Goal: Book appointment/travel/reservation

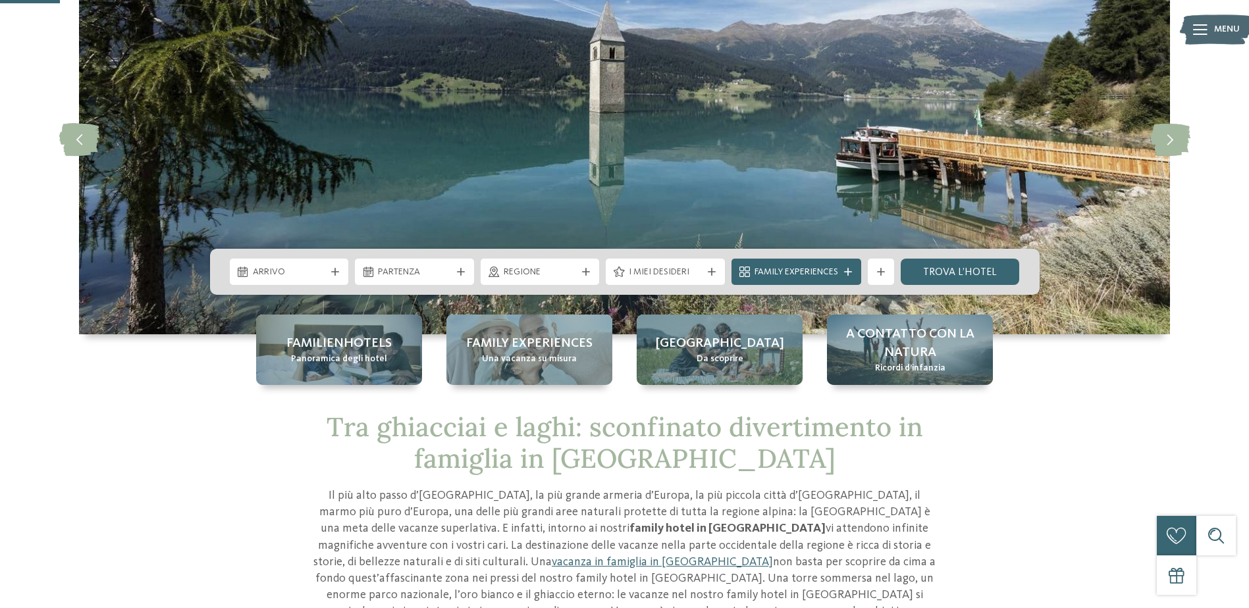
scroll to position [132, 0]
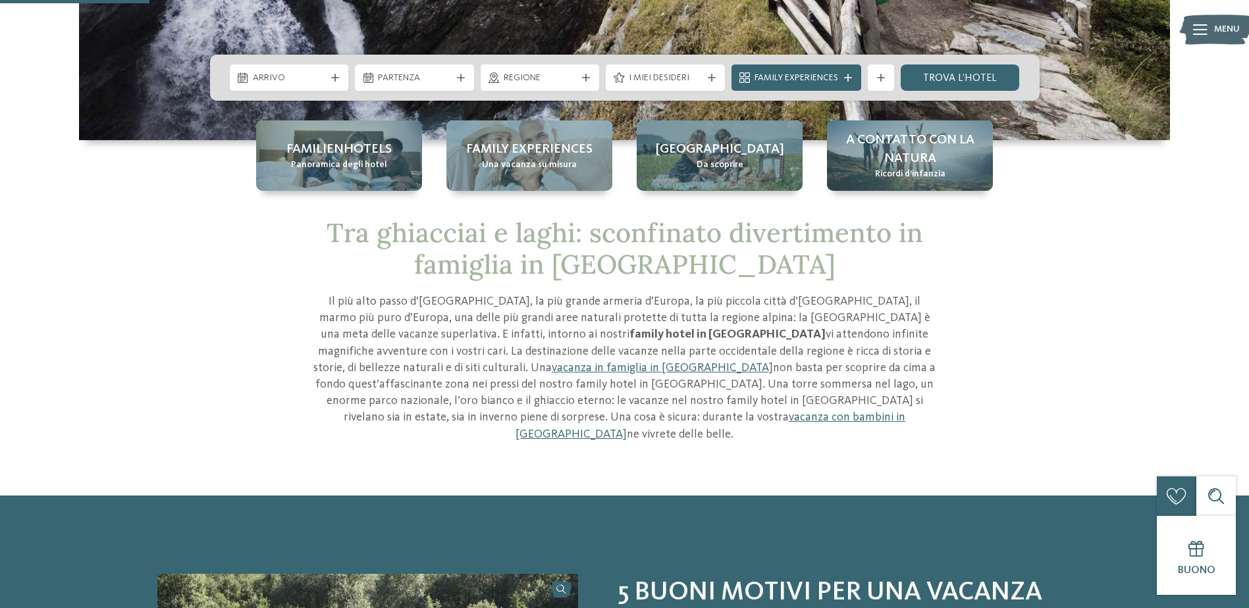
scroll to position [329, 0]
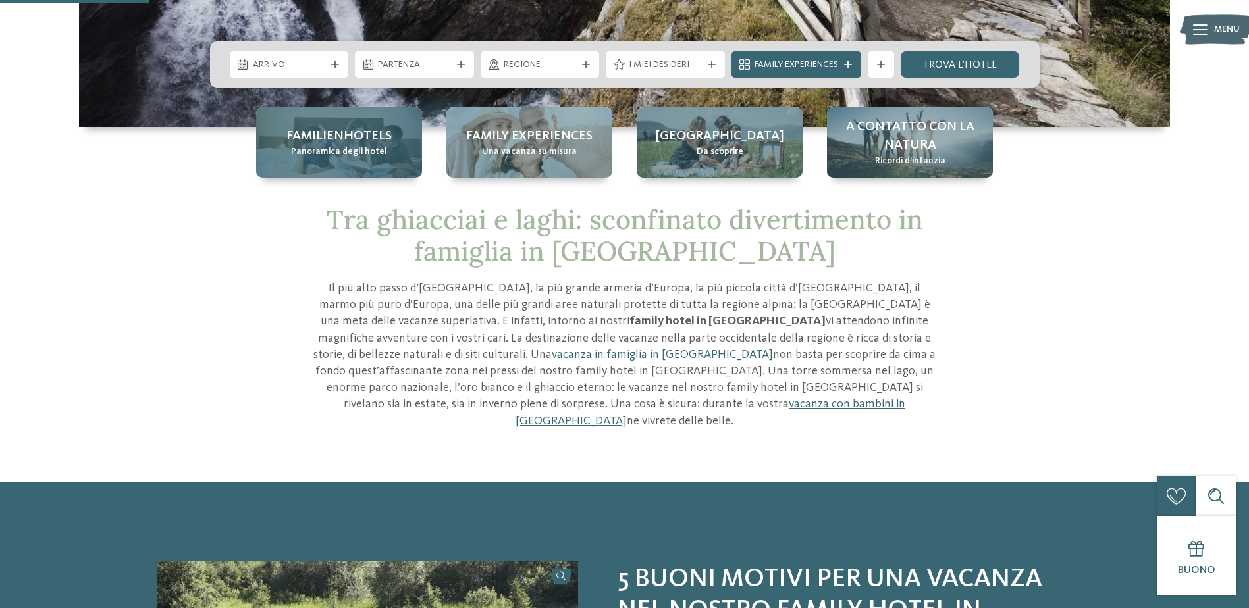
drag, startPoint x: 333, startPoint y: 153, endPoint x: 360, endPoint y: 158, distance: 27.5
click at [333, 153] on span "Panoramica degli hotel" at bounding box center [339, 152] width 96 height 13
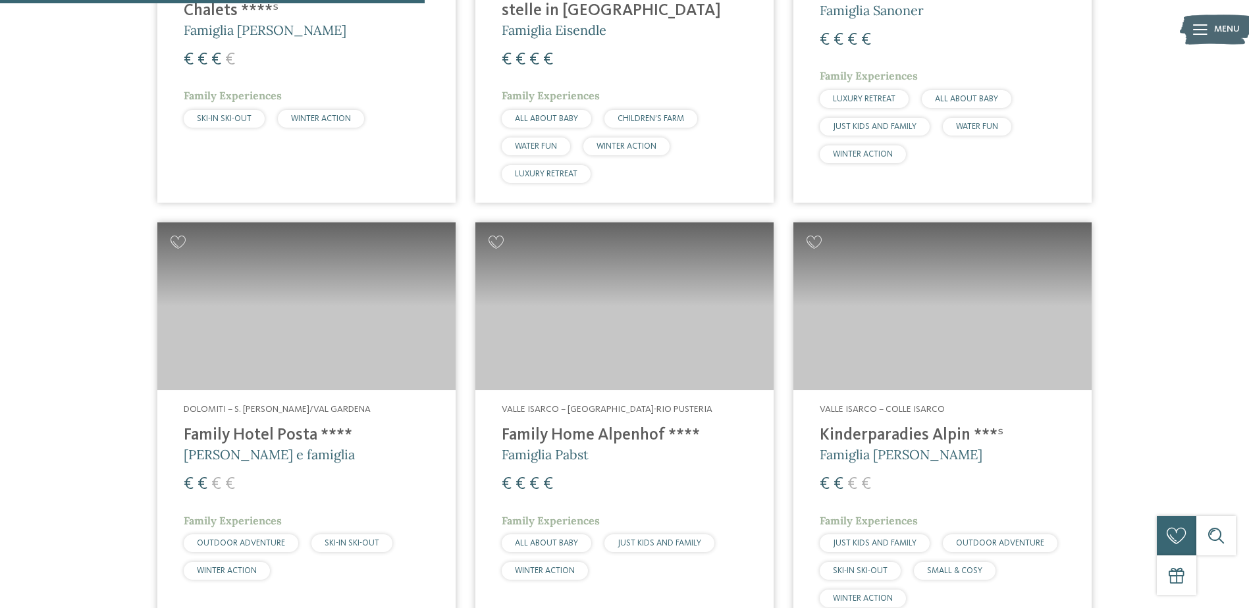
scroll to position [1514, 0]
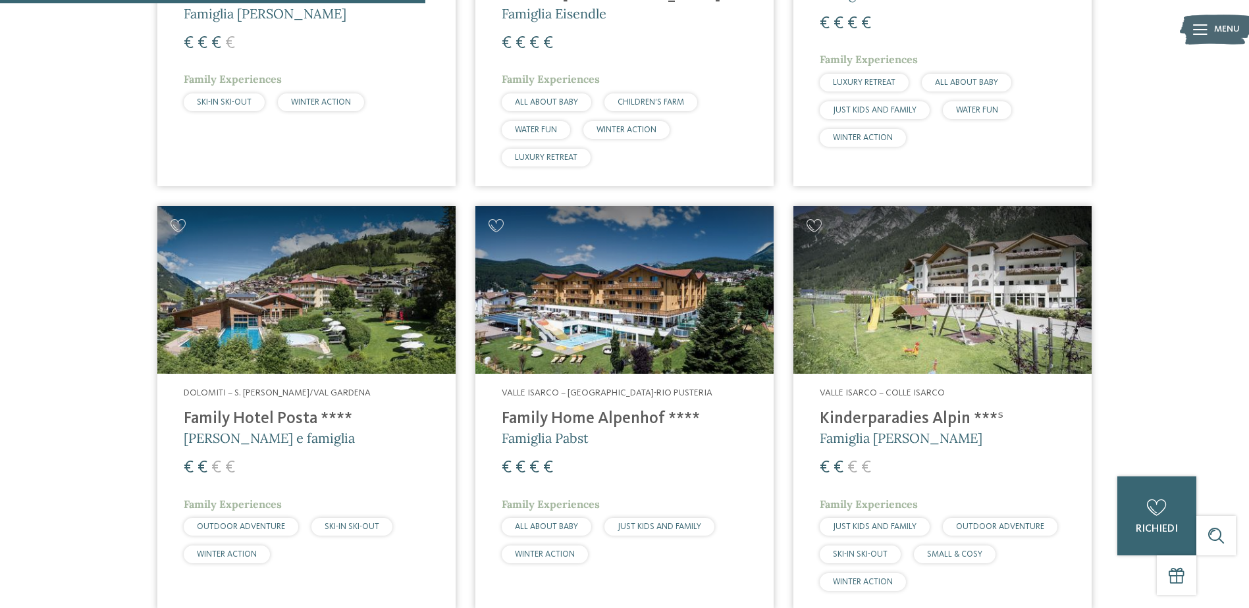
click at [906, 420] on h4 "Kinderparadies Alpin ***ˢ" at bounding box center [943, 420] width 246 height 20
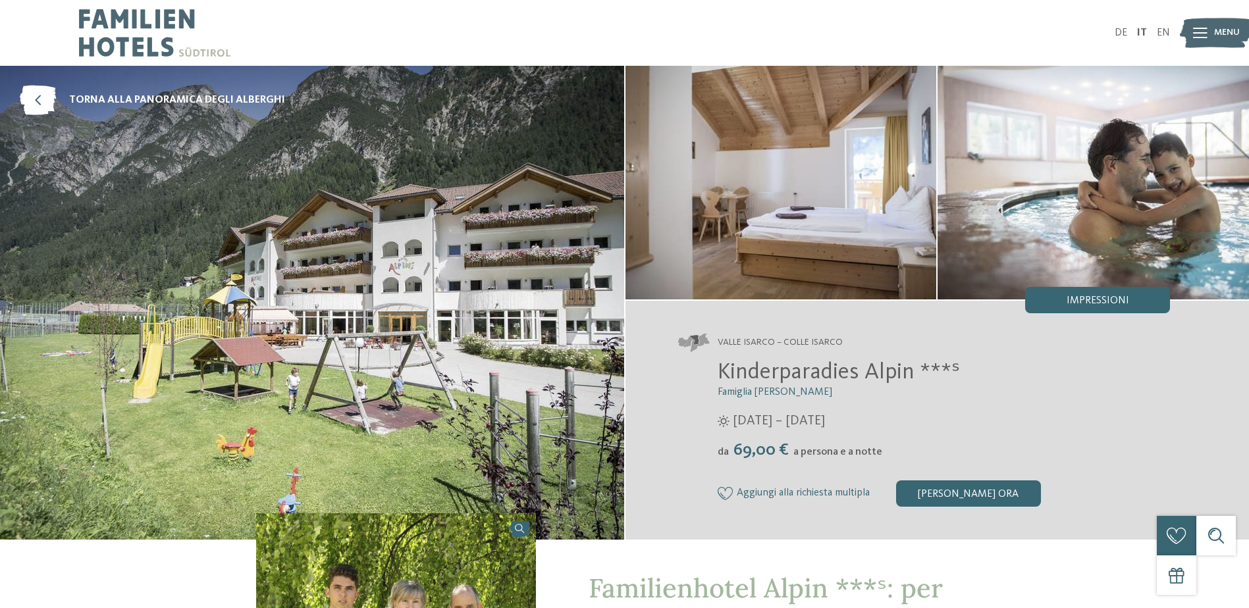
click at [587, 337] on img at bounding box center [312, 303] width 624 height 474
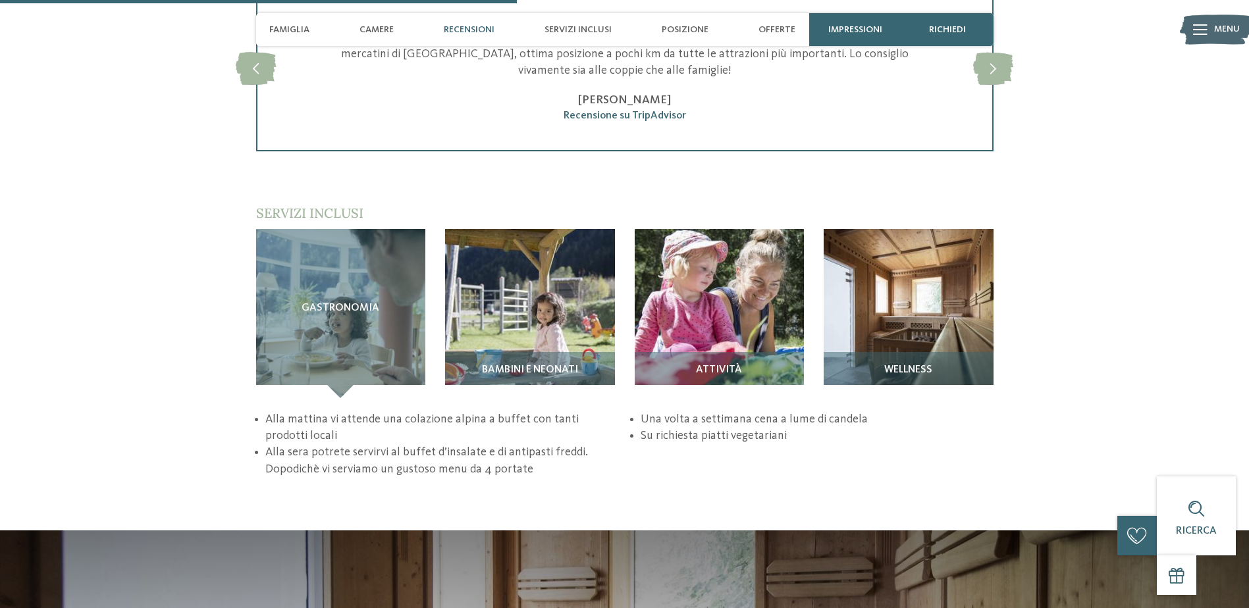
scroll to position [1844, 0]
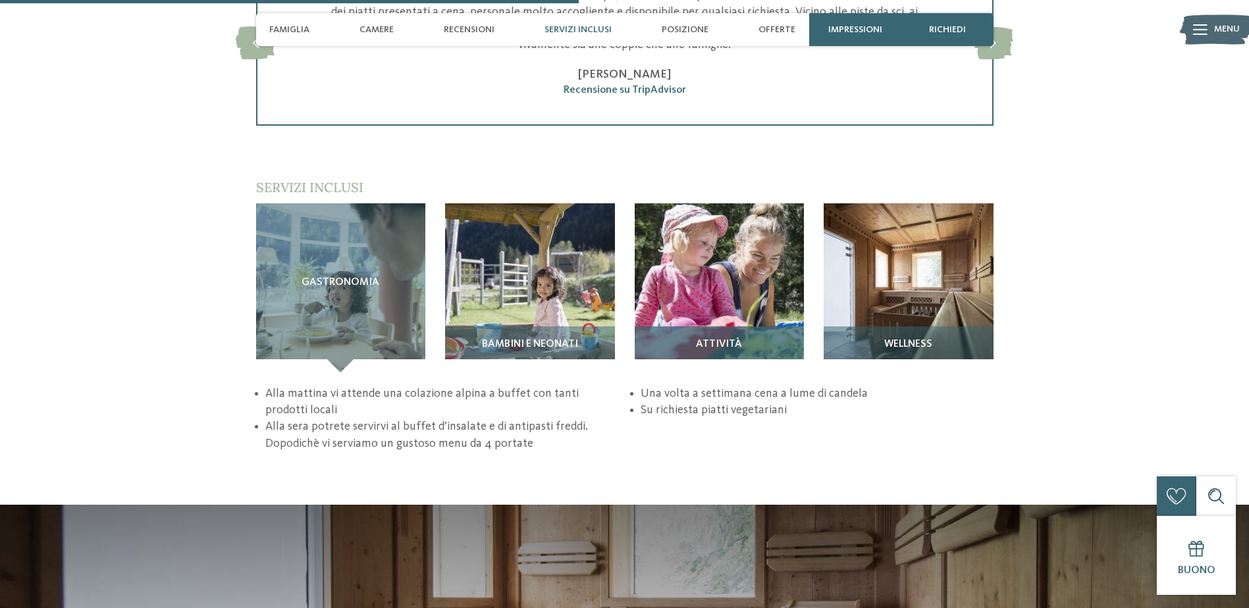
click at [718, 339] on span "Attività" at bounding box center [719, 345] width 46 height 12
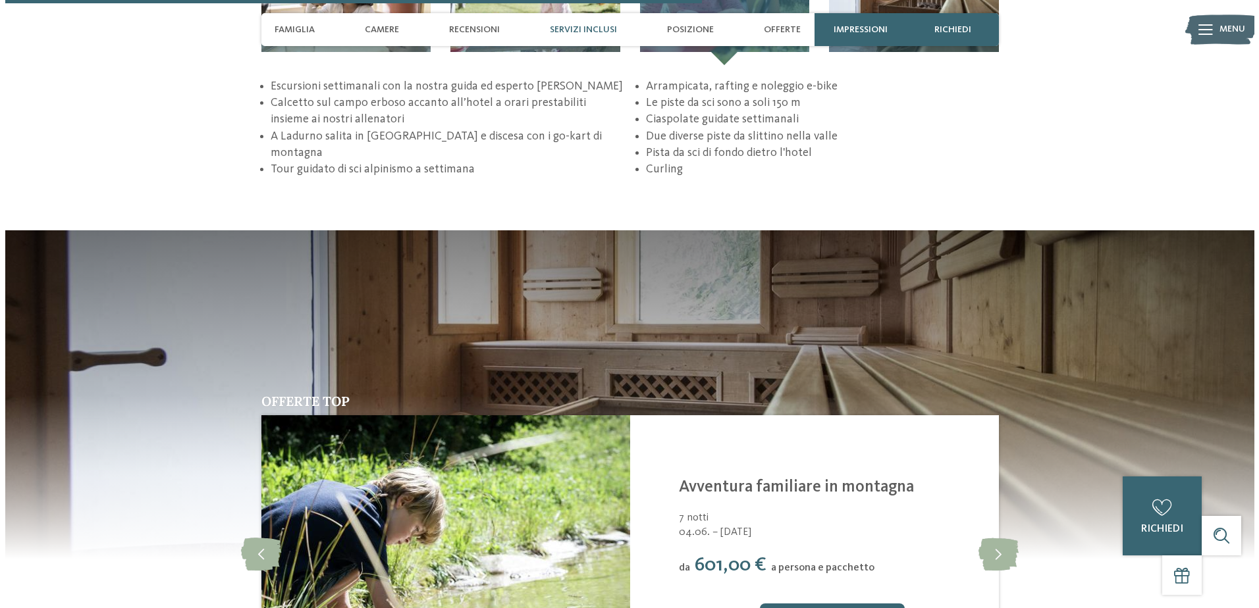
scroll to position [2305, 0]
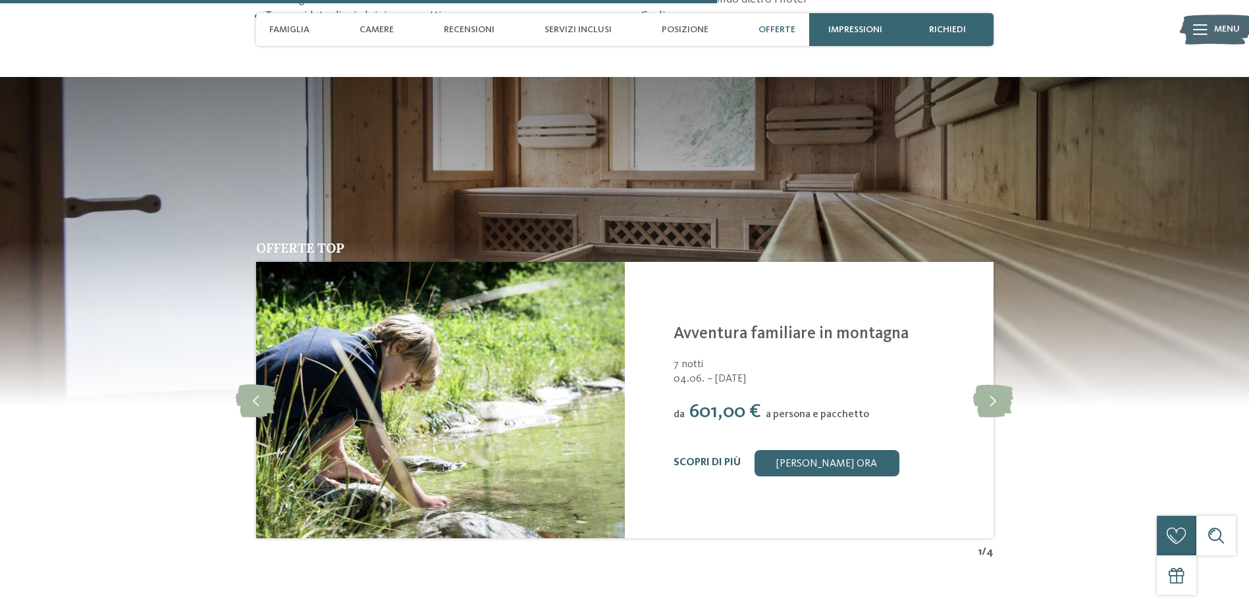
click at [728, 458] on link "Scopri di più" at bounding box center [707, 463] width 67 height 11
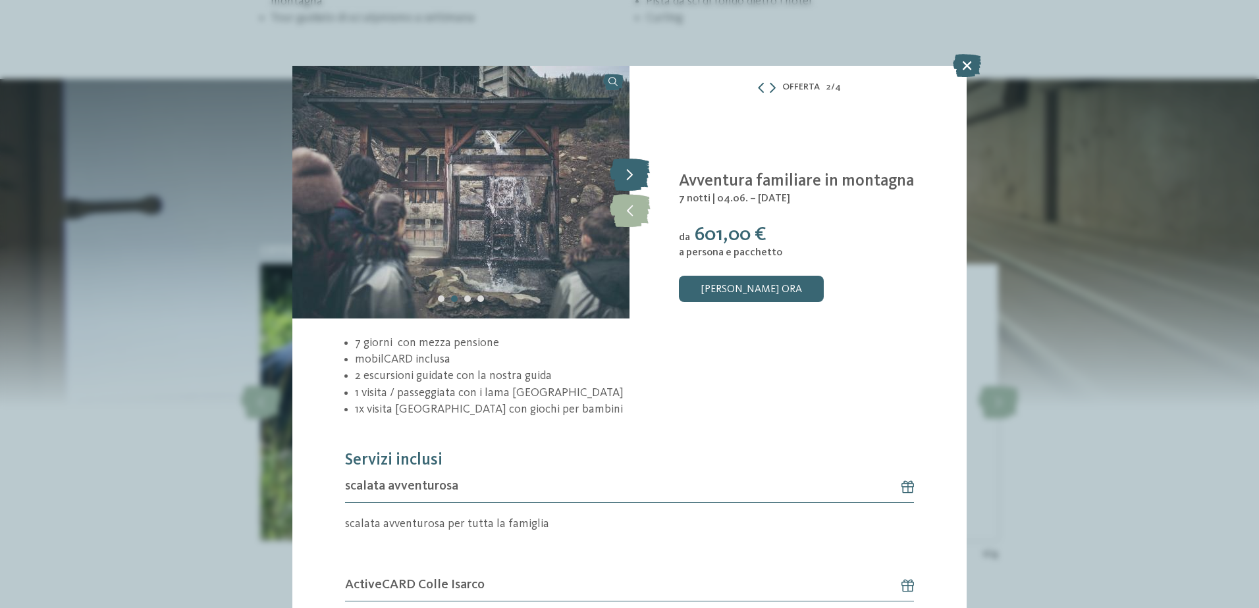
click at [613, 167] on icon at bounding box center [630, 174] width 40 height 33
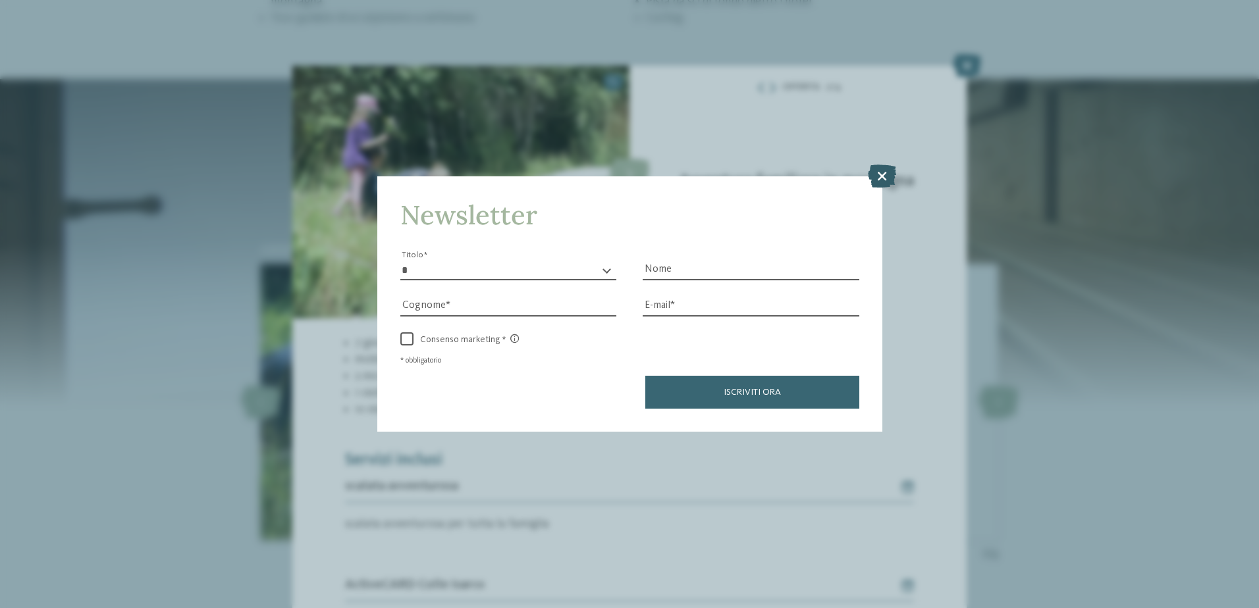
click at [883, 174] on icon at bounding box center [882, 175] width 28 height 23
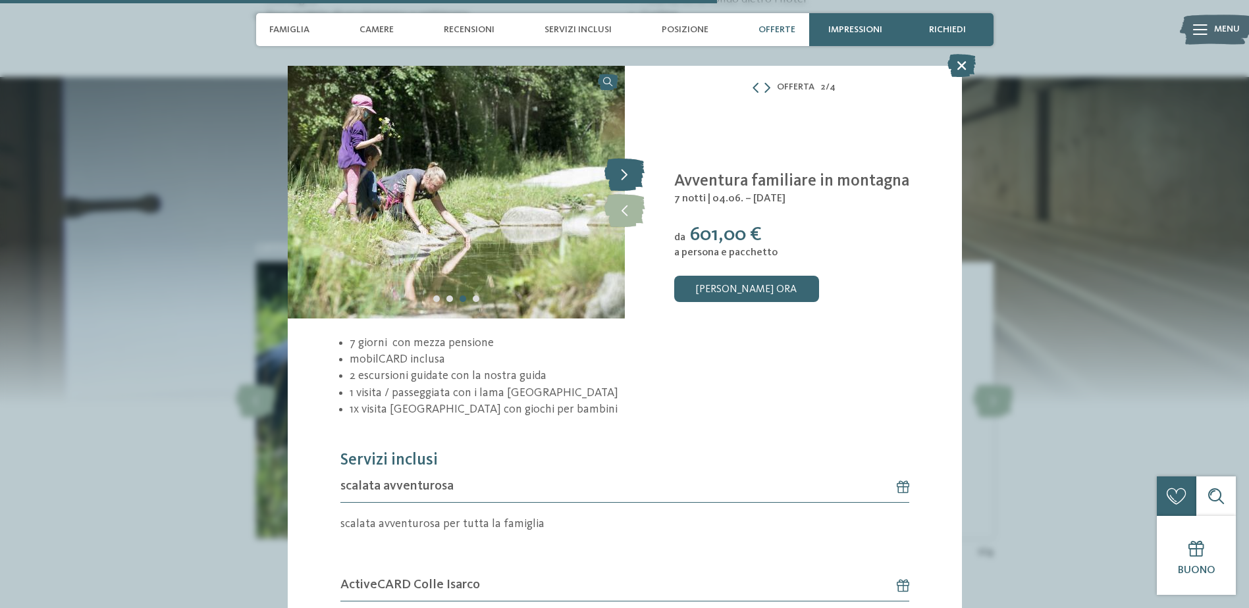
click at [624, 167] on icon at bounding box center [624, 174] width 40 height 33
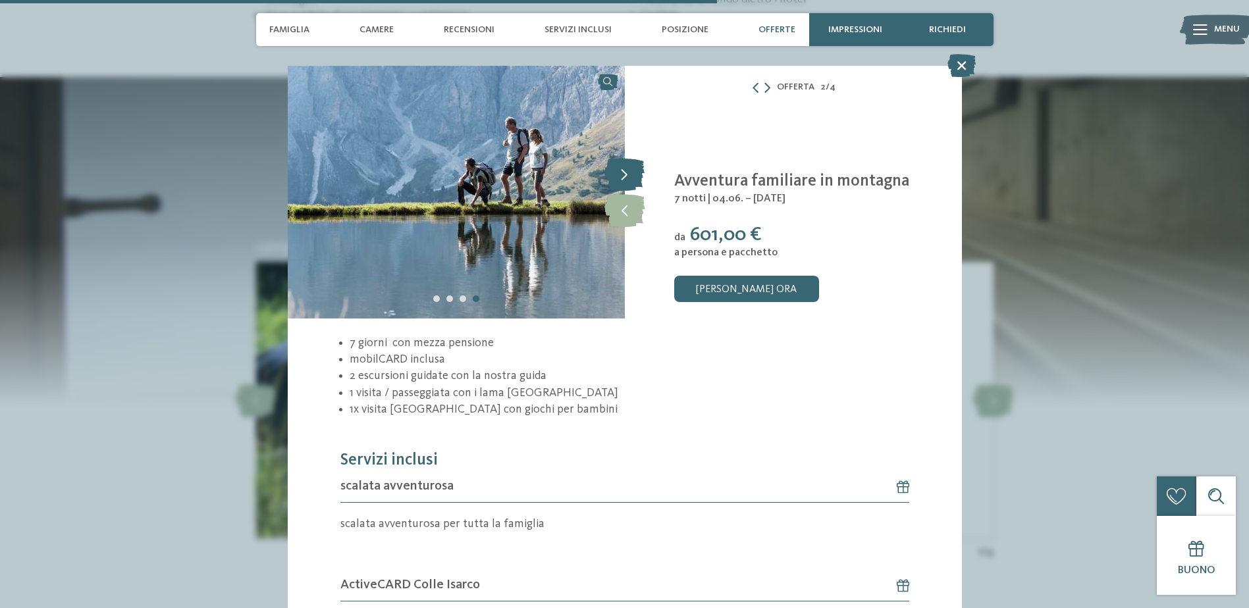
click at [624, 167] on icon at bounding box center [624, 174] width 40 height 33
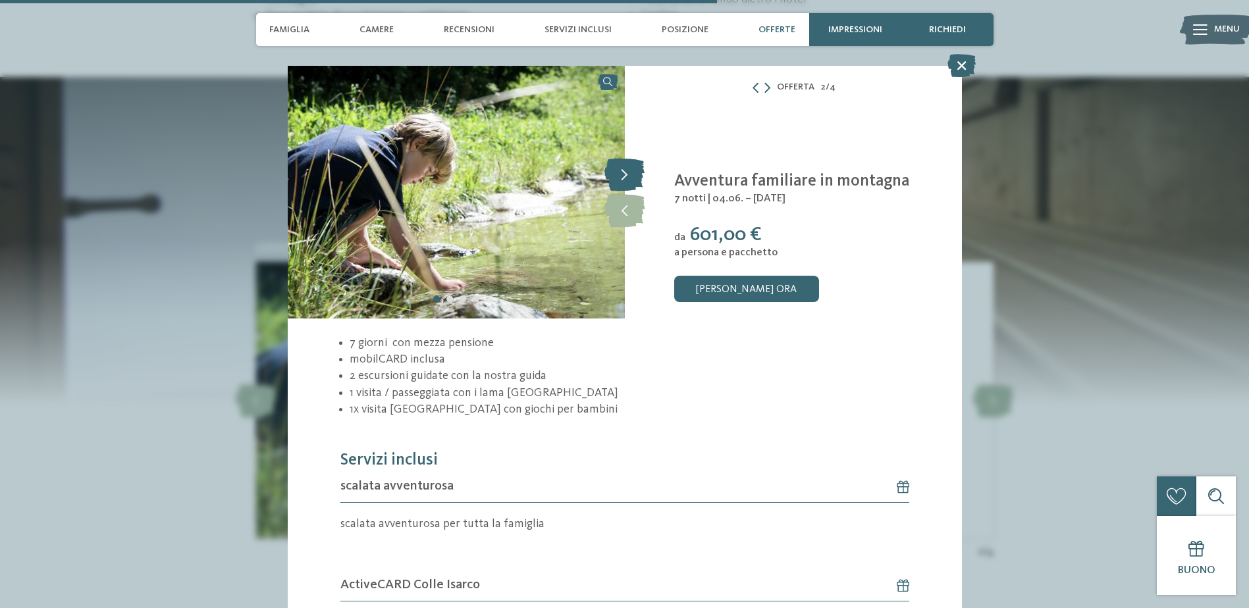
click at [624, 167] on icon at bounding box center [624, 174] width 40 height 33
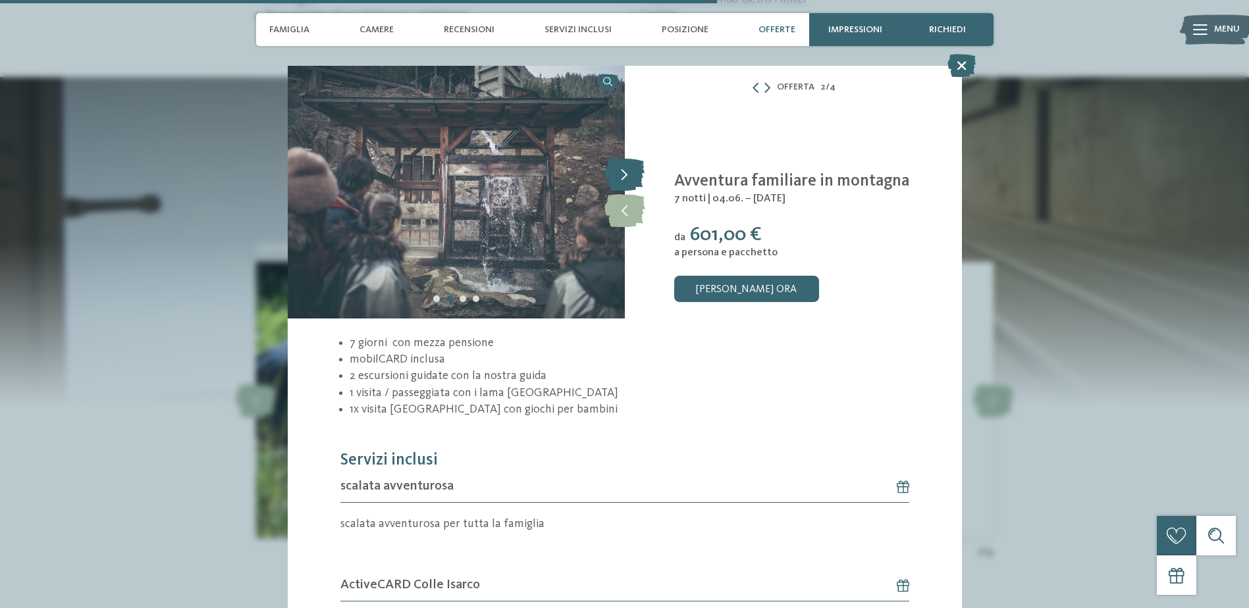
click at [624, 167] on icon at bounding box center [624, 174] width 40 height 33
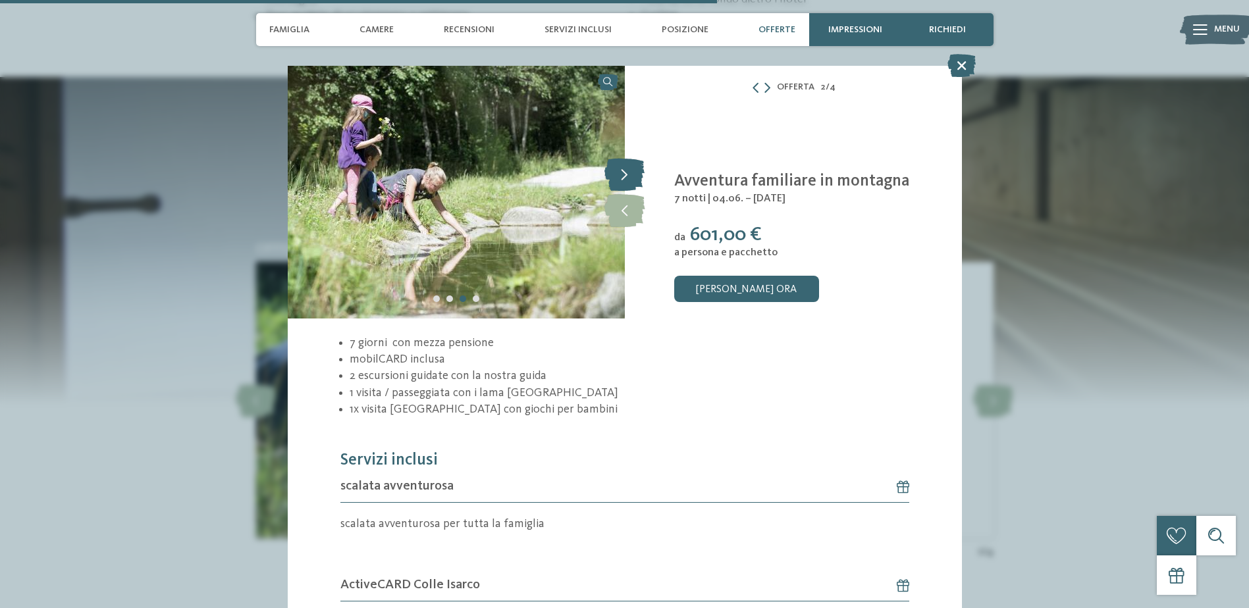
click at [624, 167] on icon at bounding box center [624, 174] width 40 height 33
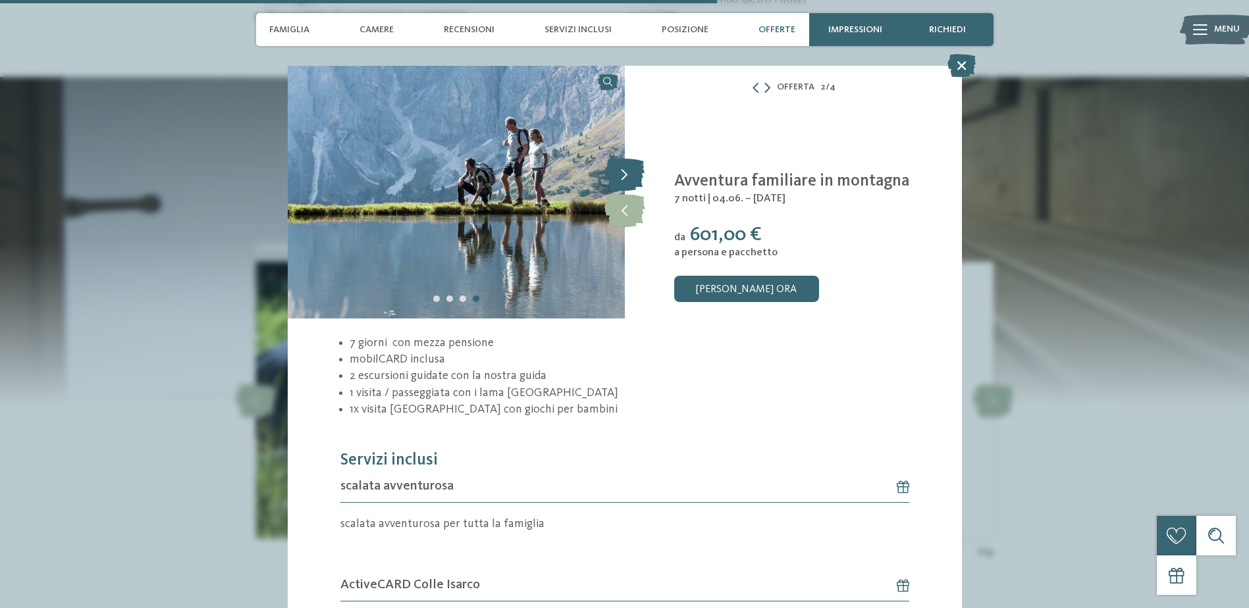
click at [624, 167] on icon at bounding box center [624, 174] width 40 height 33
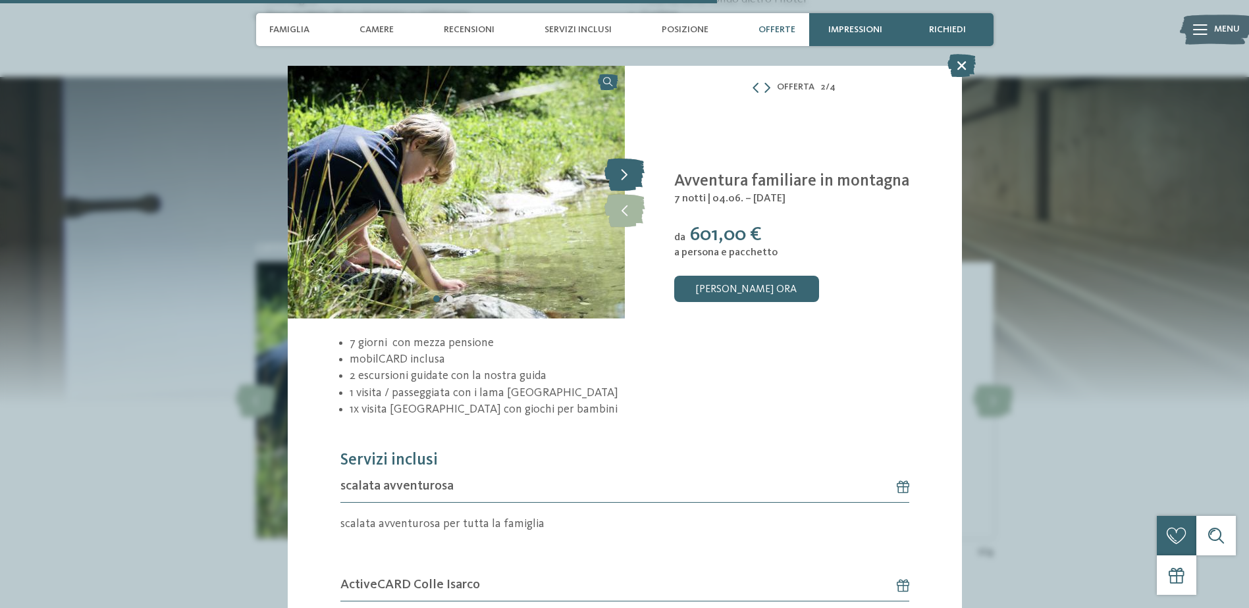
click at [624, 167] on icon at bounding box center [624, 174] width 40 height 33
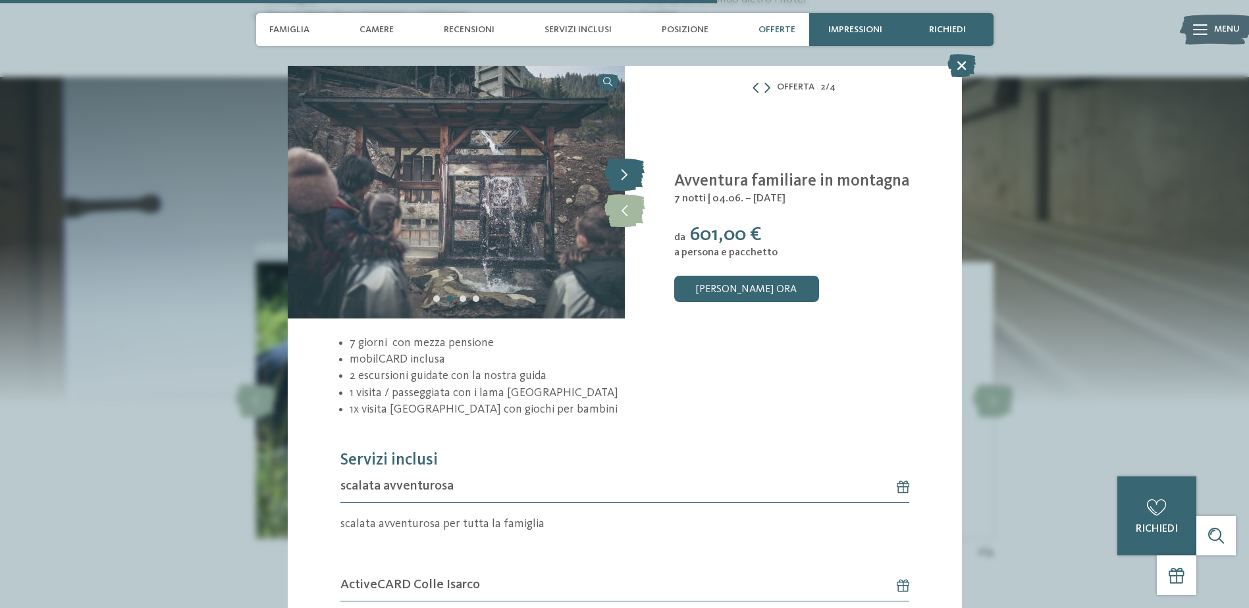
click at [624, 167] on icon at bounding box center [624, 174] width 40 height 33
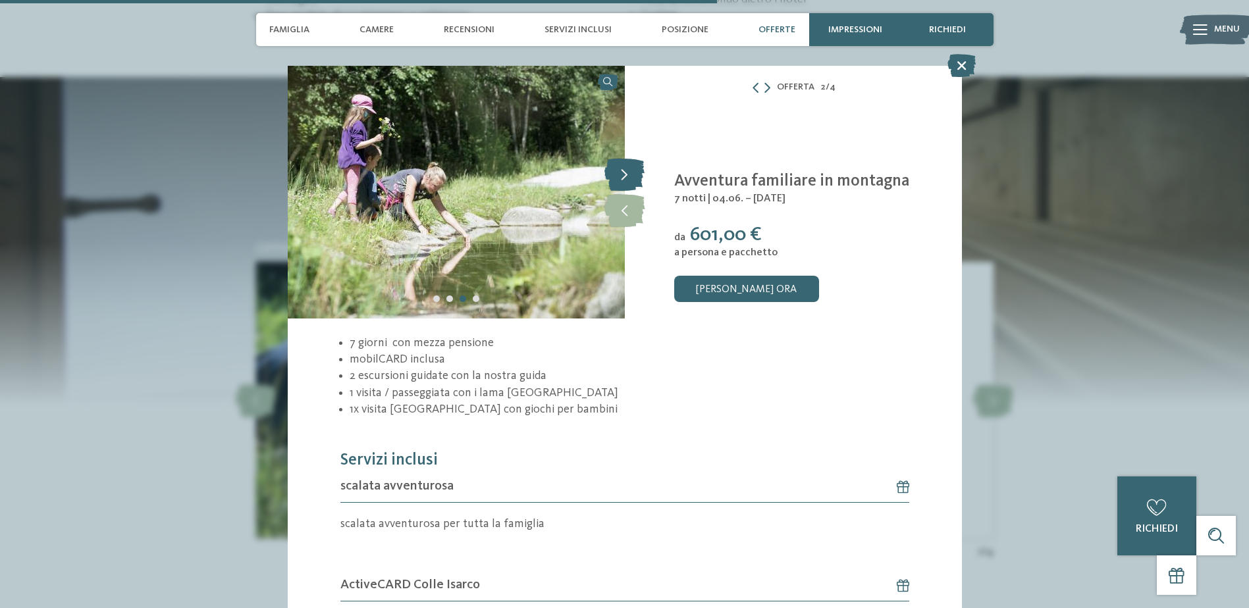
click at [624, 167] on icon at bounding box center [624, 174] width 40 height 33
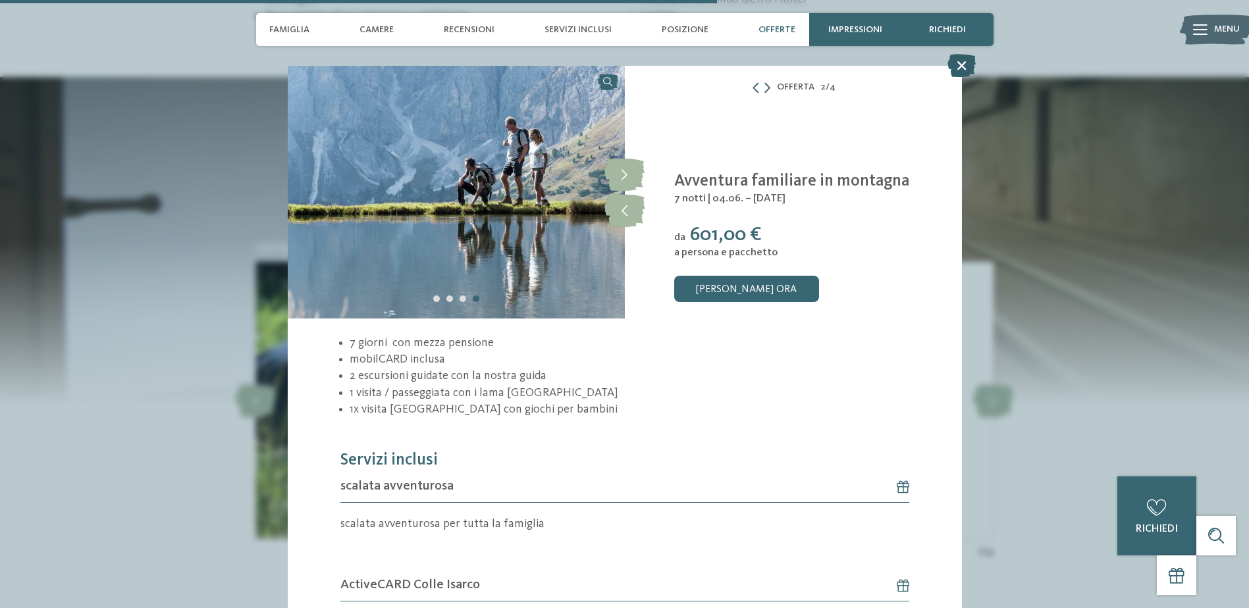
click at [961, 65] on icon at bounding box center [962, 65] width 28 height 23
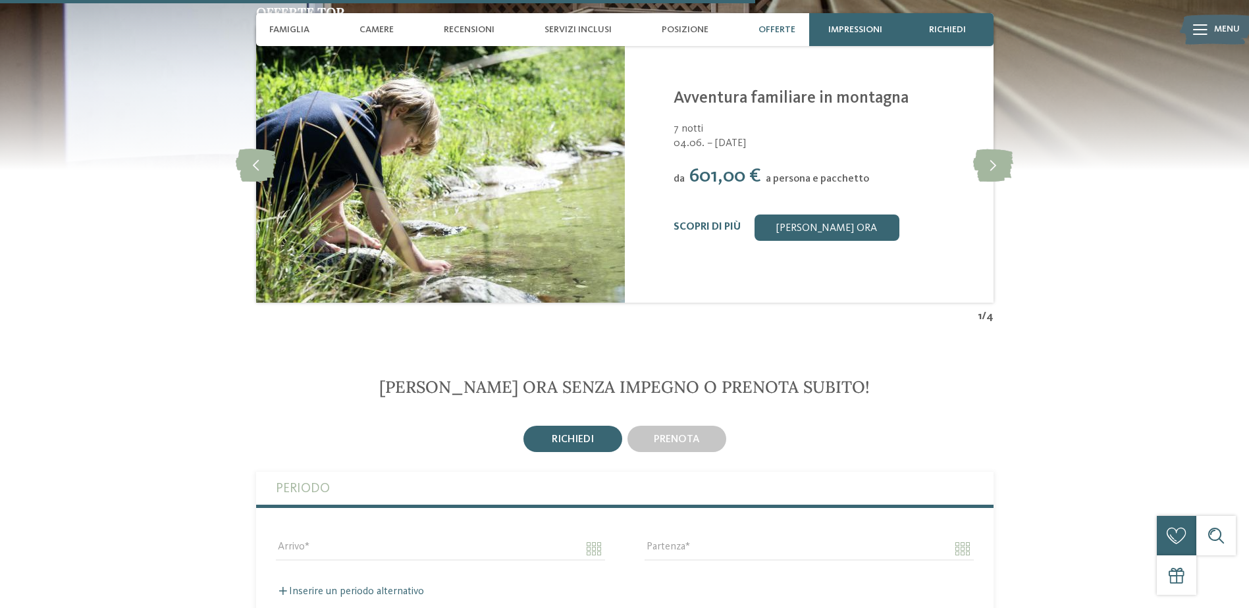
scroll to position [2568, 0]
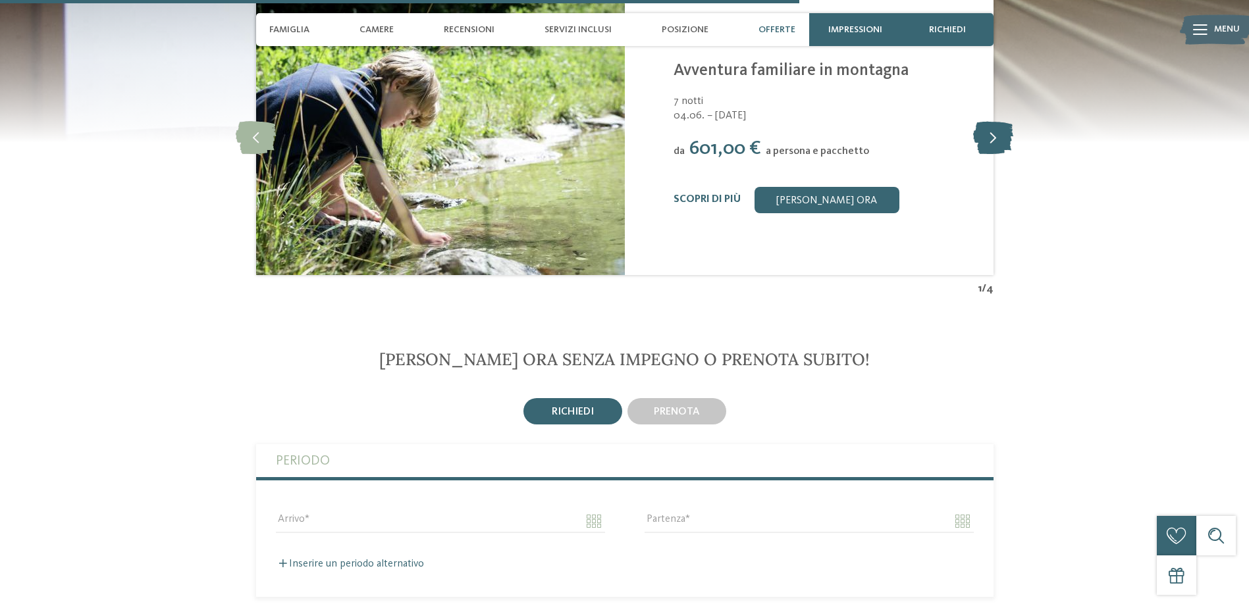
click at [988, 120] on icon at bounding box center [993, 136] width 40 height 33
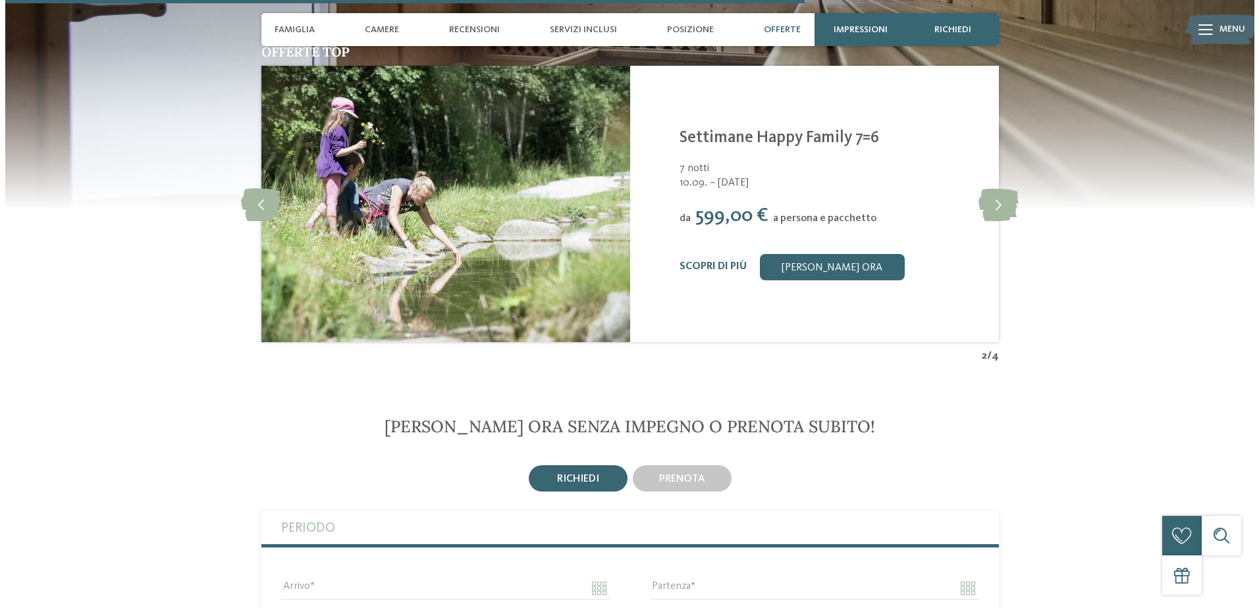
scroll to position [2370, 0]
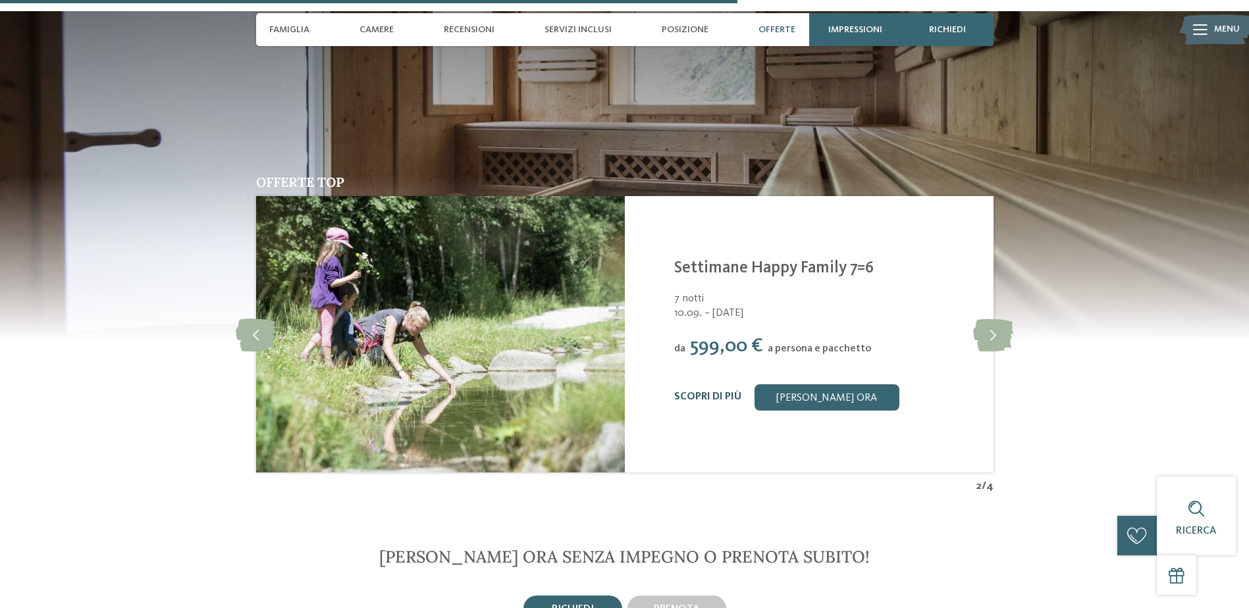
click at [726, 392] on link "Scopri di più" at bounding box center [707, 397] width 67 height 11
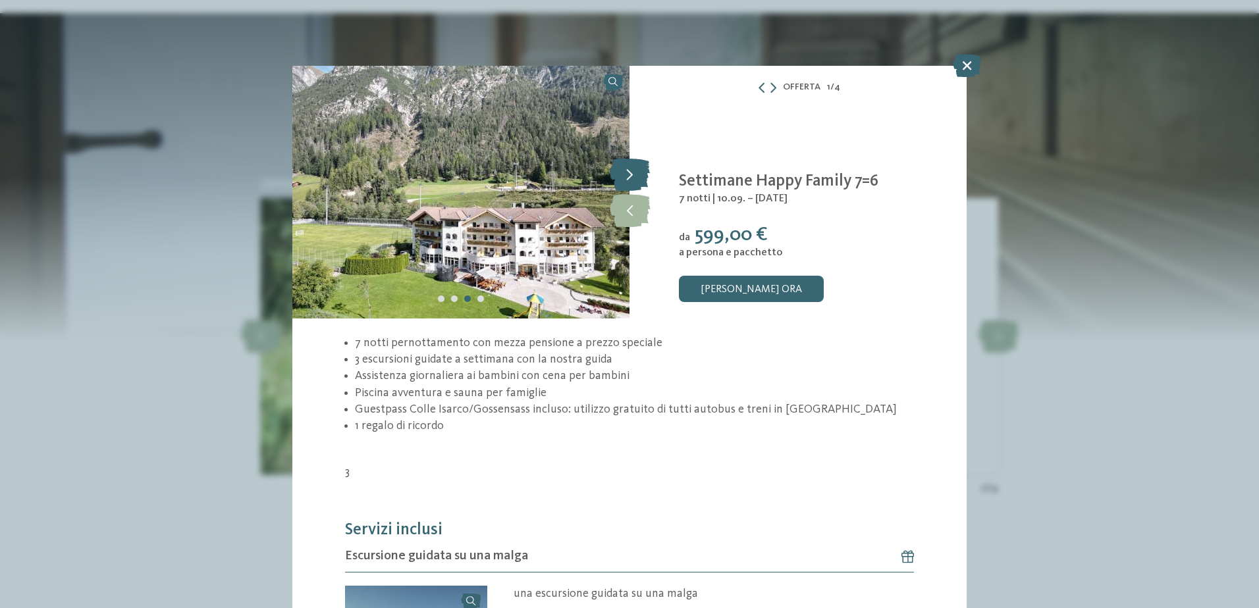
click at [634, 165] on icon at bounding box center [630, 174] width 40 height 33
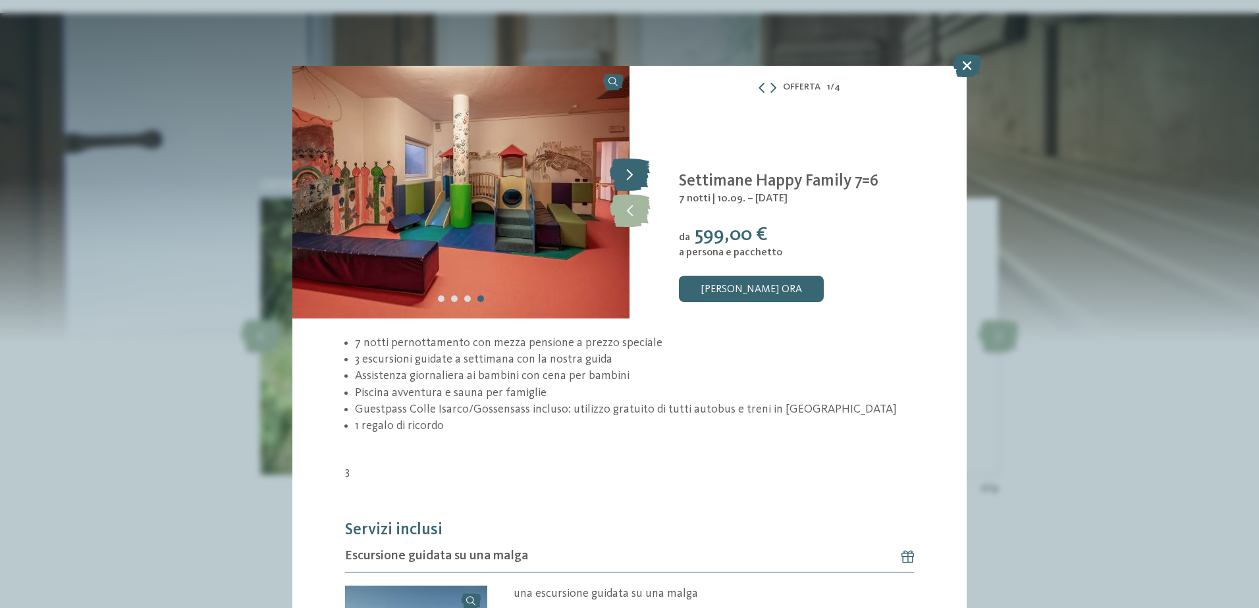
click at [634, 165] on icon at bounding box center [630, 174] width 40 height 33
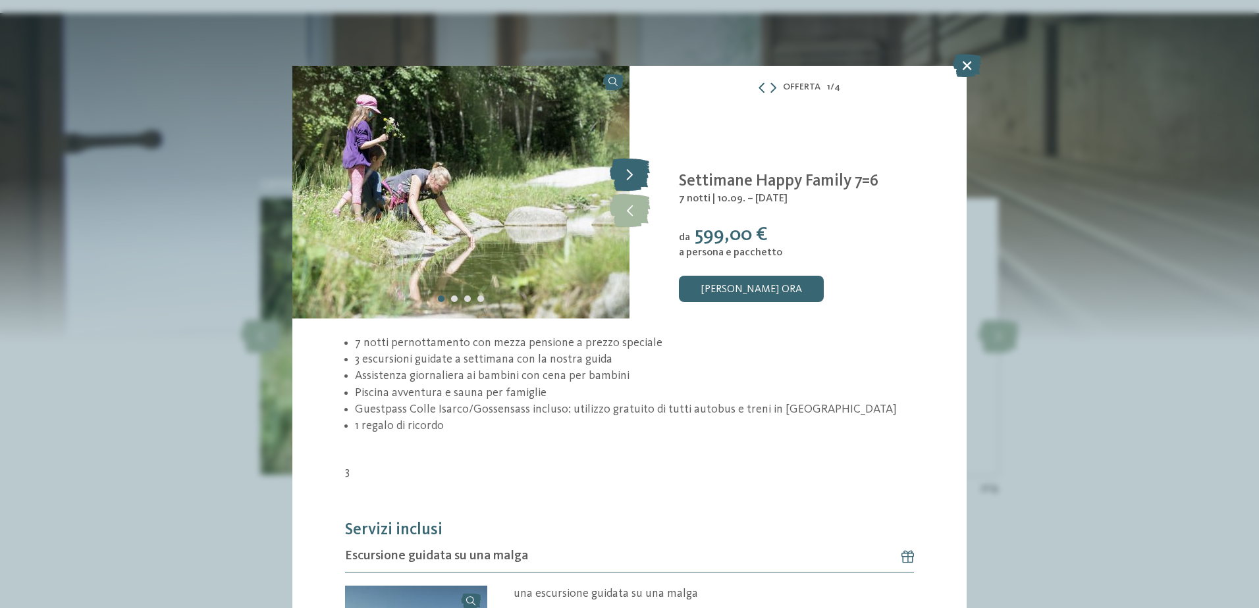
click at [634, 165] on icon at bounding box center [630, 174] width 40 height 33
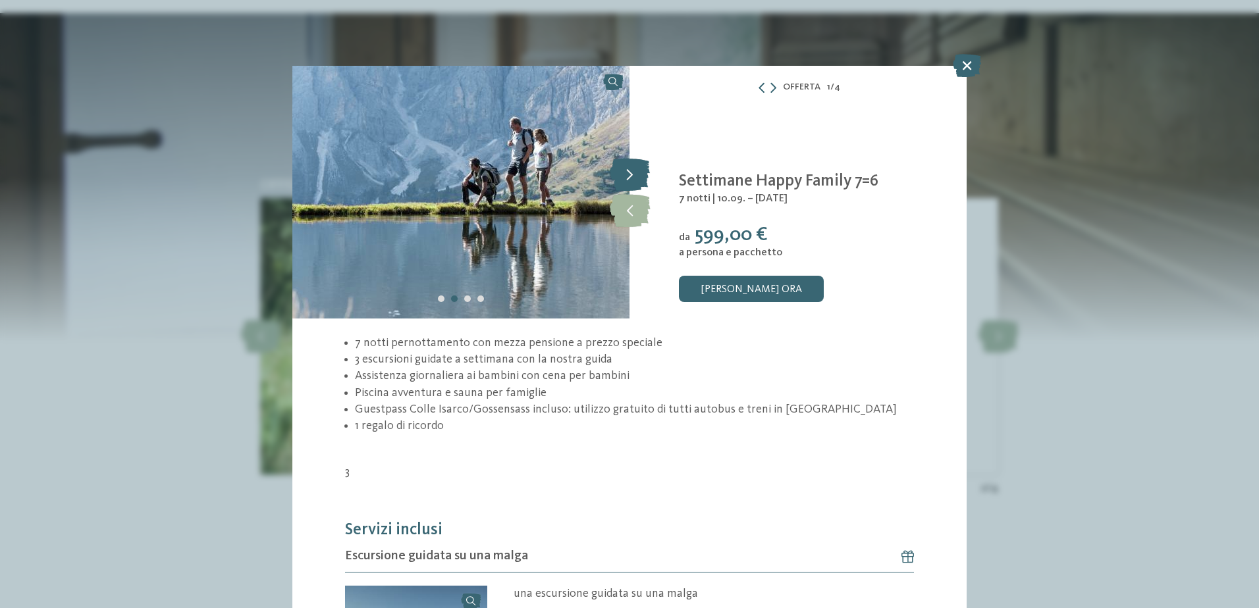
click at [634, 165] on icon at bounding box center [630, 174] width 40 height 33
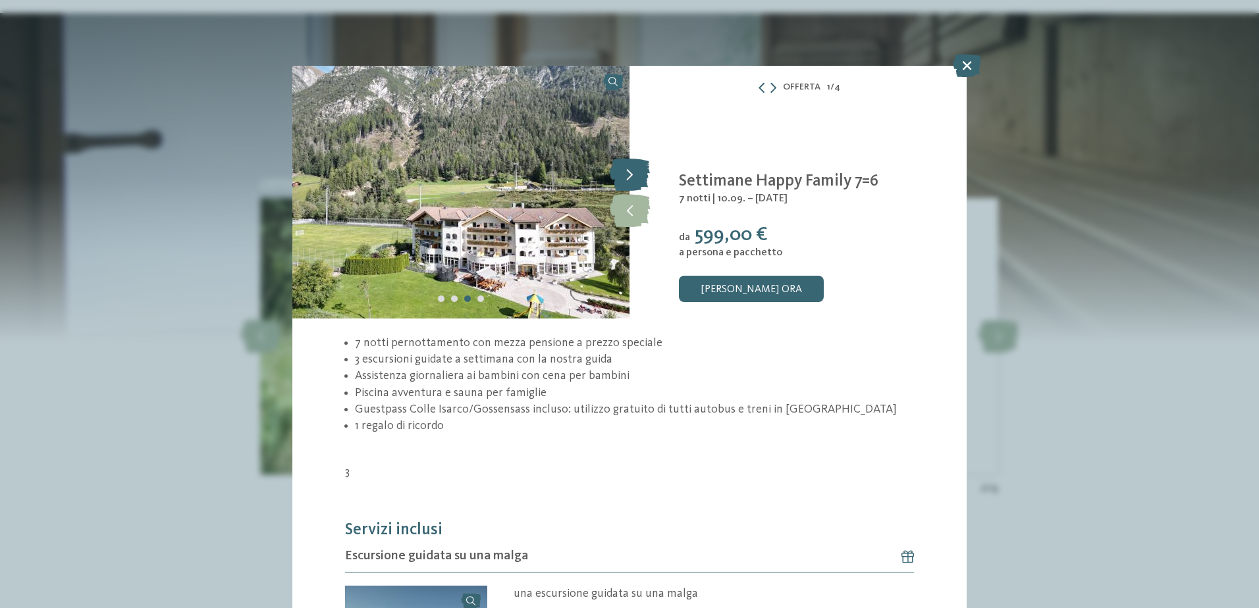
click at [634, 165] on icon at bounding box center [630, 174] width 40 height 33
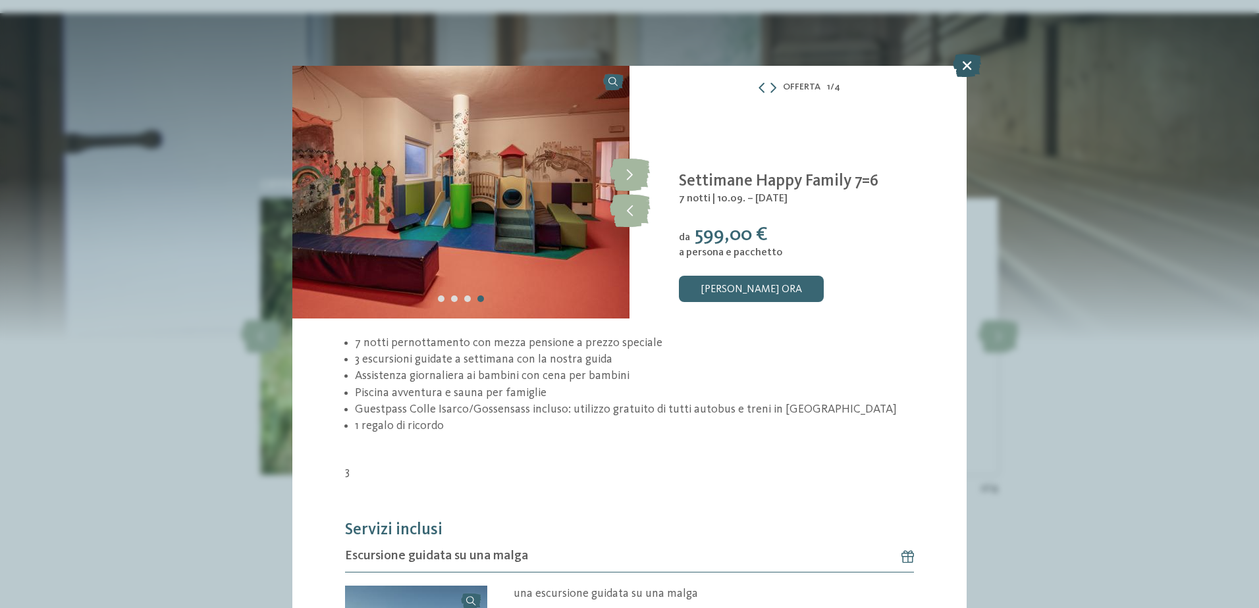
click at [957, 63] on icon at bounding box center [967, 65] width 28 height 23
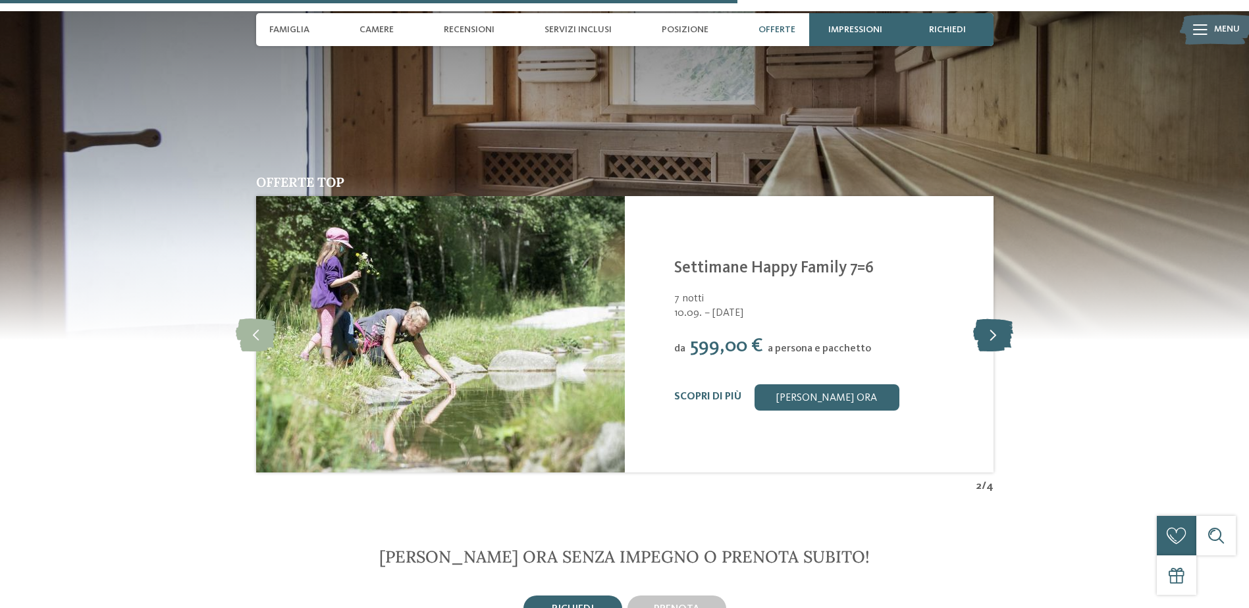
click at [987, 318] on icon at bounding box center [993, 334] width 40 height 33
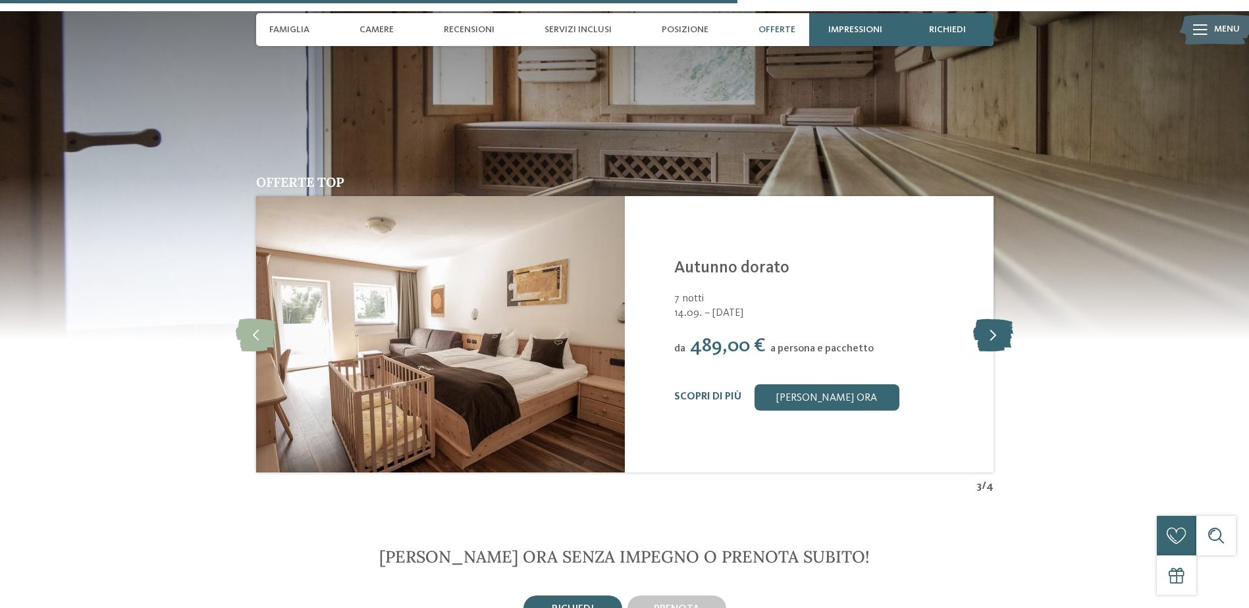
click at [987, 318] on icon at bounding box center [993, 334] width 40 height 33
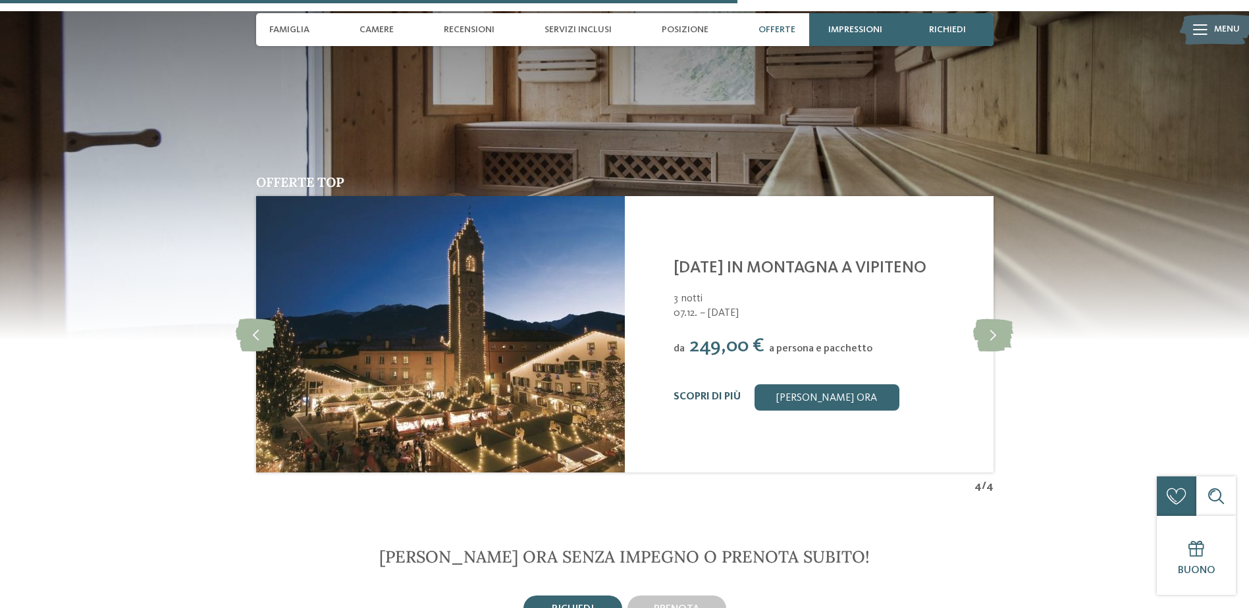
click at [689, 392] on link "Scopri di più" at bounding box center [707, 397] width 67 height 11
